Goal: Entertainment & Leisure: Consume media (video, audio)

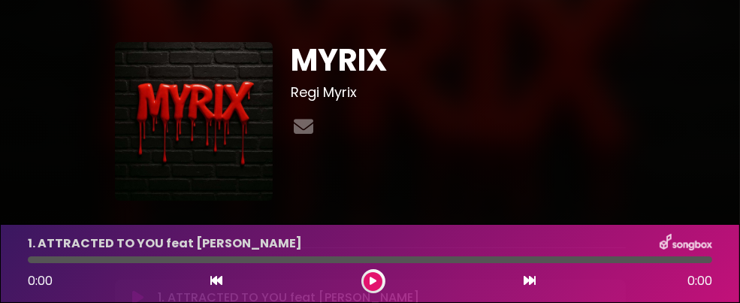
click at [739, 240] on div "1. ATTRACTED TO YOU feat [PERSON_NAME] 0:00 0:00" at bounding box center [370, 263] width 740 height 79
click at [732, 282] on div "1. ATTRACTED TO YOU feat [PERSON_NAME] 0:00 0:00" at bounding box center [370, 263] width 740 height 79
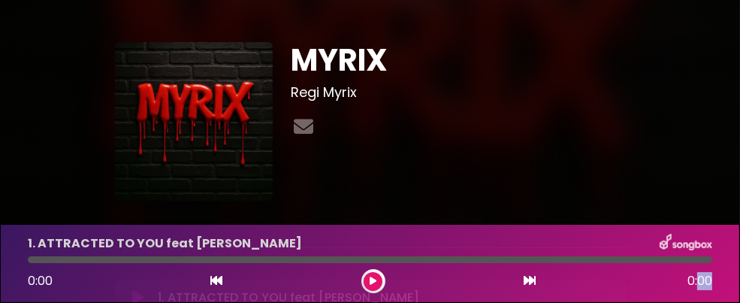
drag, startPoint x: 732, startPoint y: 282, endPoint x: 734, endPoint y: 297, distance: 15.9
click at [734, 297] on div "1. ATTRACTED TO YOU feat [PERSON_NAME] 0:00 0:00" at bounding box center [370, 263] width 740 height 79
click at [177, 256] on div at bounding box center [370, 259] width 684 height 7
click at [373, 276] on icon at bounding box center [373, 280] width 7 height 9
click at [739, 279] on div "1. ATTRACTED TO YOU feat [PERSON_NAME] 0:02 4:02" at bounding box center [370, 263] width 740 height 79
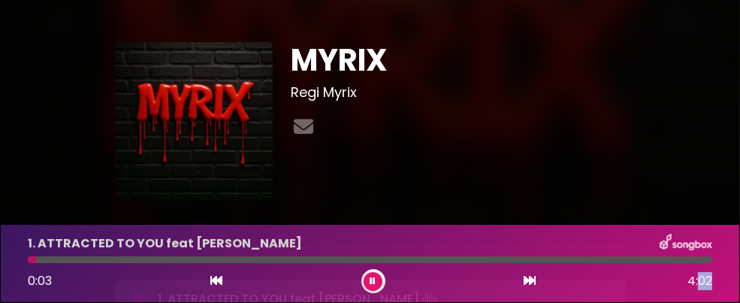
click at [739, 279] on div "1. ATTRACTED TO YOU feat [PERSON_NAME] 0:03 4:02" at bounding box center [370, 263] width 740 height 79
drag, startPoint x: 739, startPoint y: 101, endPoint x: 739, endPoint y: 41, distance: 60.8
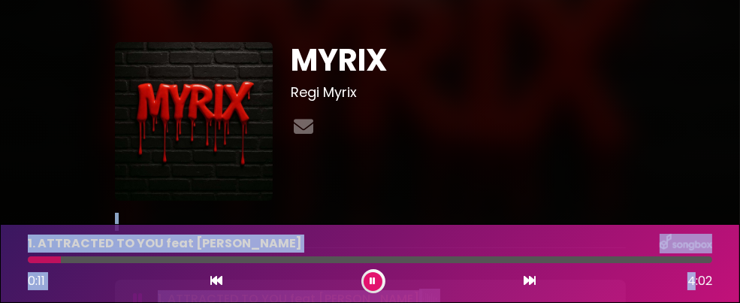
drag, startPoint x: 646, startPoint y: 105, endPoint x: 640, endPoint y: 280, distance: 175.1
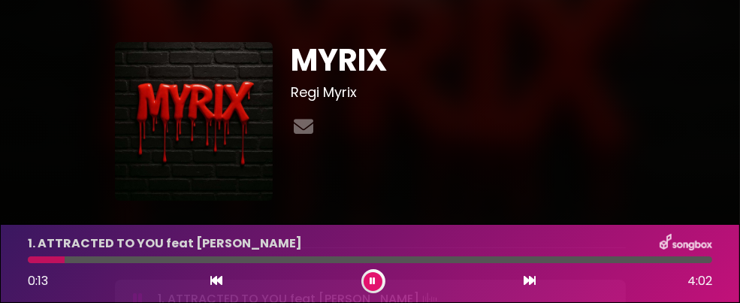
click at [739, 275] on div "1. ATTRACTED TO YOU feat [PERSON_NAME] 0:13 4:02" at bounding box center [370, 263] width 740 height 79
click at [739, 276] on div "1. ATTRACTED TO YOU feat [PERSON_NAME] 0:13 4:02" at bounding box center [370, 263] width 740 height 79
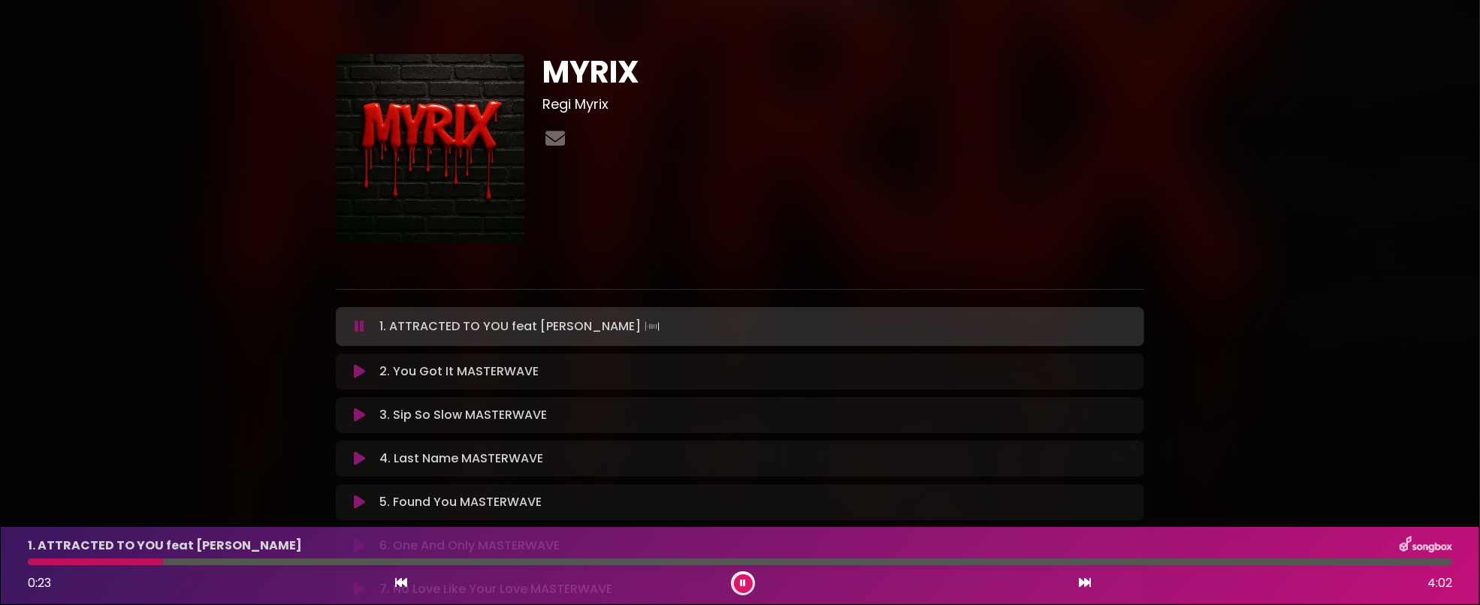
drag, startPoint x: 699, startPoint y: 0, endPoint x: 985, endPoint y: 94, distance: 301.9
click at [739, 90] on h1 "MYRIX" at bounding box center [843, 72] width 602 height 36
click at [739, 288] on div "MYRIX Regi Myrix ×" at bounding box center [740, 456] width 1480 height 877
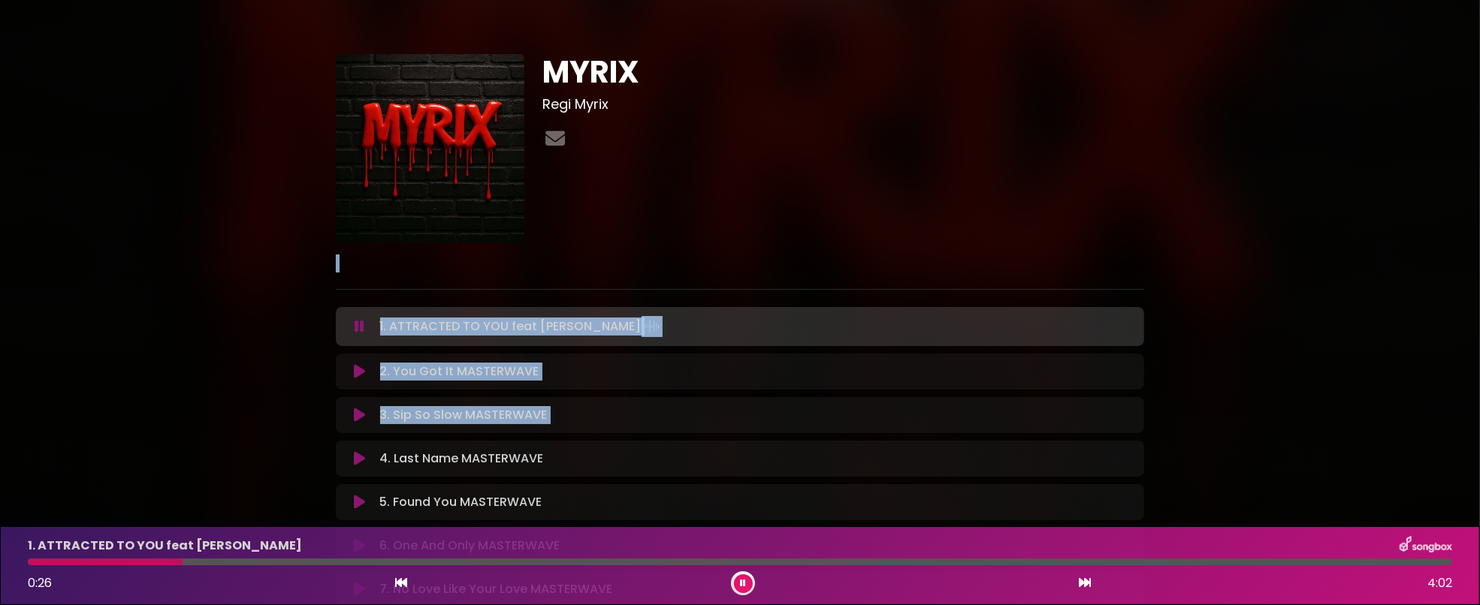
drag, startPoint x: 1478, startPoint y: 288, endPoint x: 1476, endPoint y: 434, distance: 145.7
click at [739, 302] on div "MYRIX Regi Myrix ×" at bounding box center [740, 456] width 1480 height 877
click at [739, 281] on div "MYRIX Regi Myrix ×" at bounding box center [740, 456] width 1480 height 877
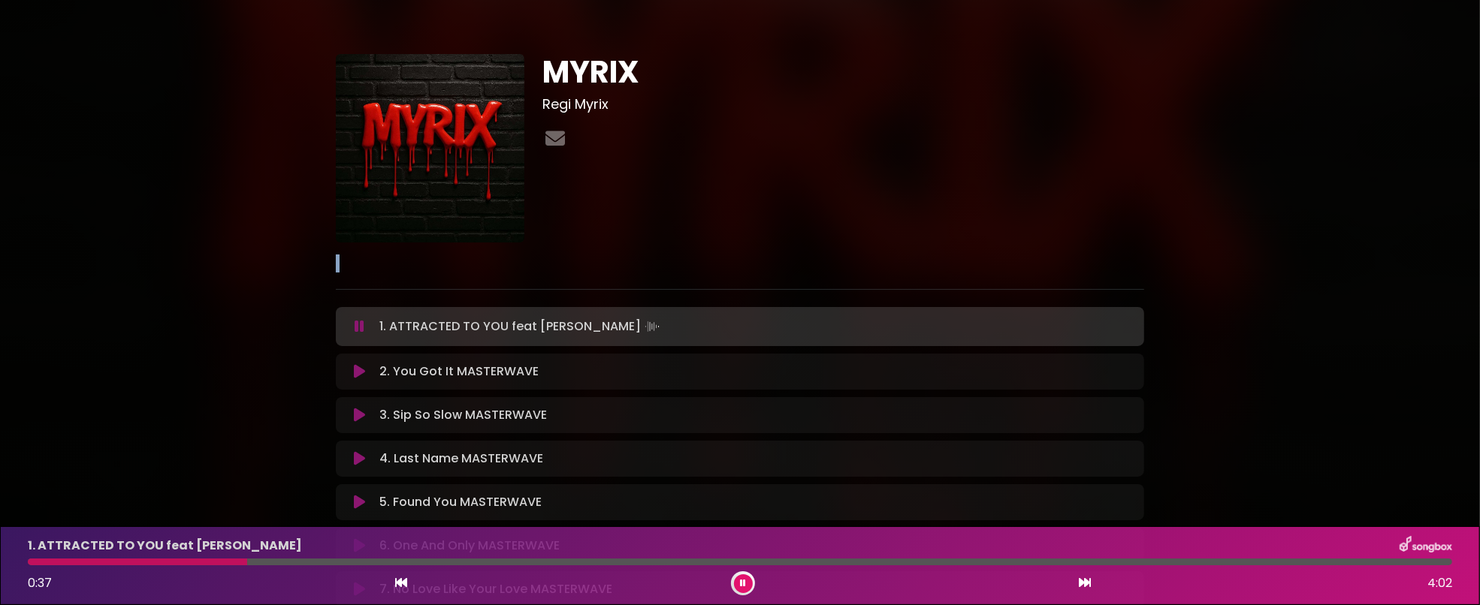
click at [739, 281] on div "MYRIX Regi Myrix ×" at bounding box center [740, 456] width 1480 height 877
click at [358, 302] on icon at bounding box center [359, 371] width 11 height 15
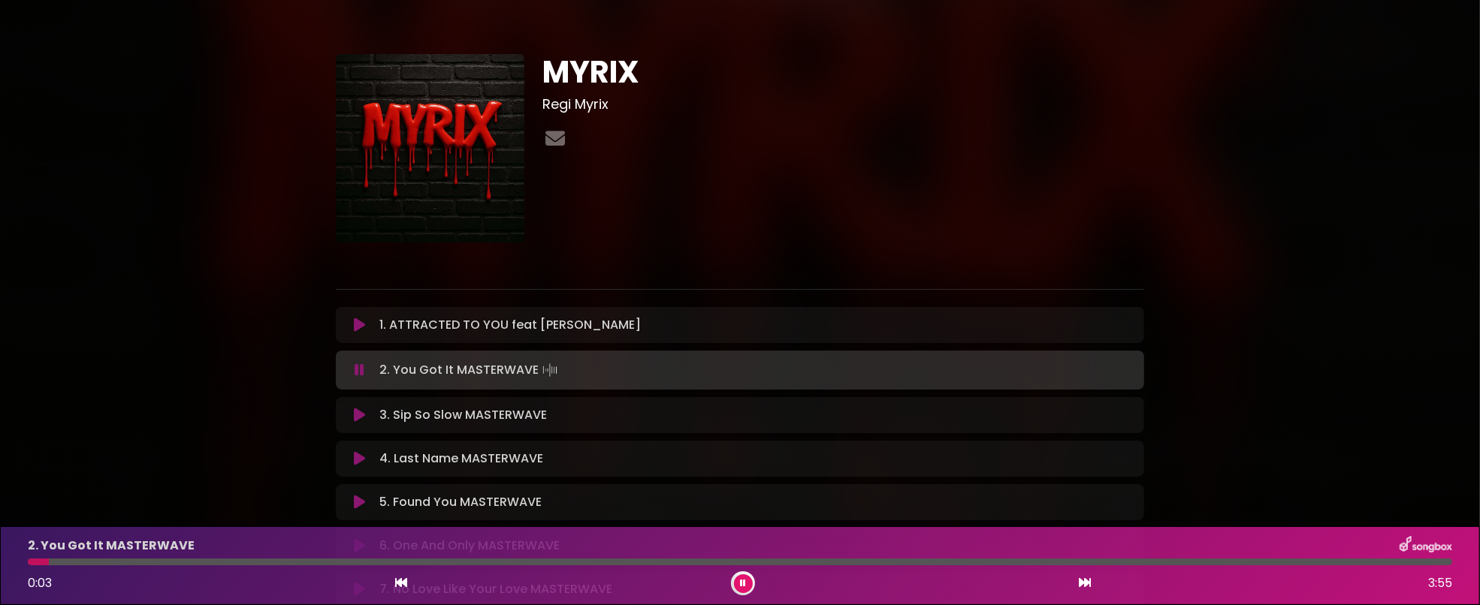
click at [280, 289] on div "MYRIX Regi Myrix" at bounding box center [739, 456] width 991 height 877
